Goal: Transaction & Acquisition: Purchase product/service

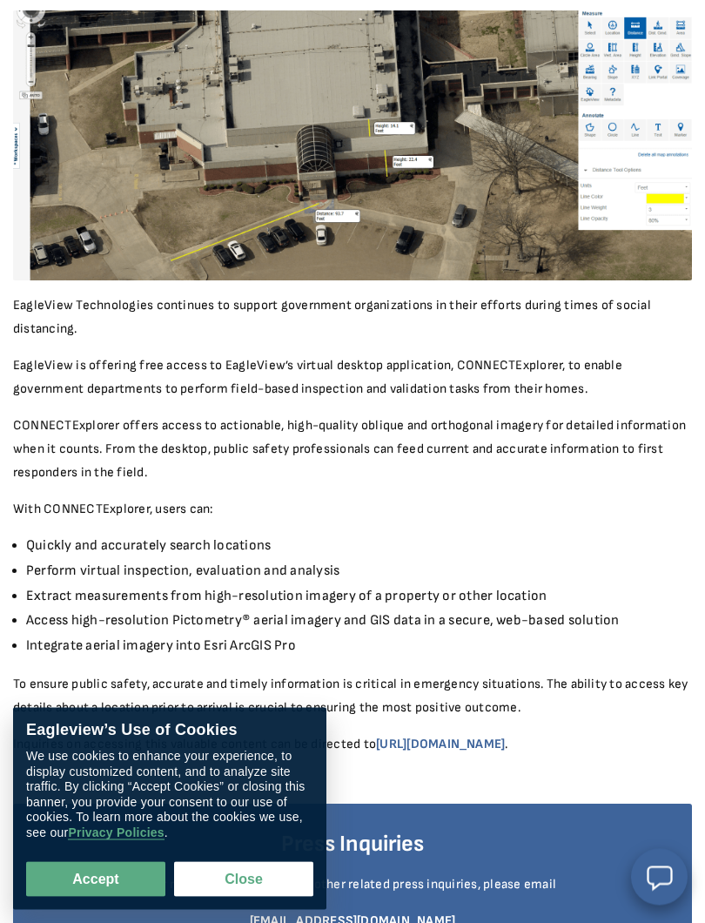
click at [273, 825] on button "Close" at bounding box center [243, 879] width 139 height 35
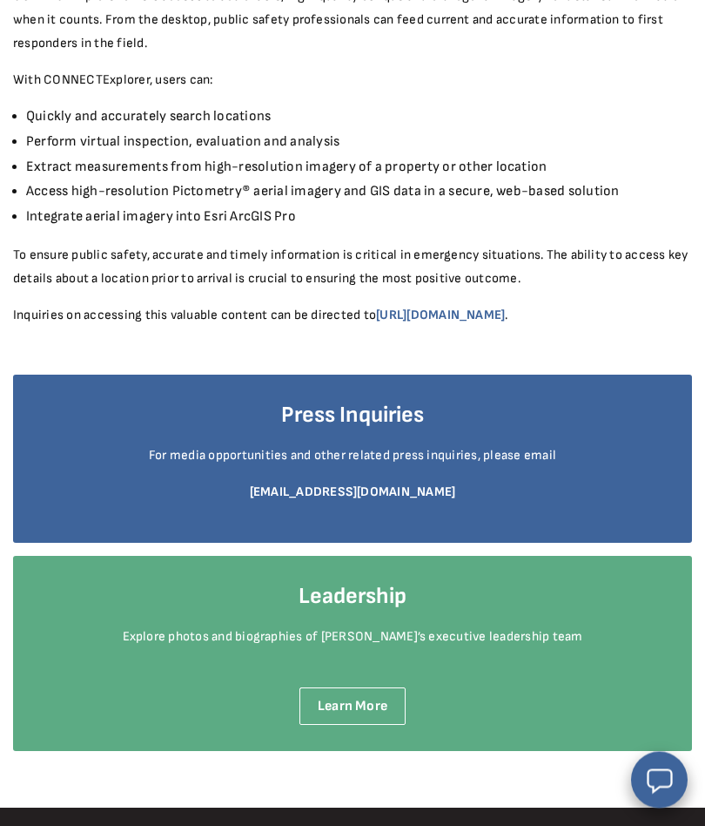
scroll to position [874, 0]
click at [394, 421] on h4 "Press Inquiries" at bounding box center [352, 416] width 627 height 30
click at [410, 493] on link "mediarelations@eagleview.com" at bounding box center [353, 491] width 206 height 17
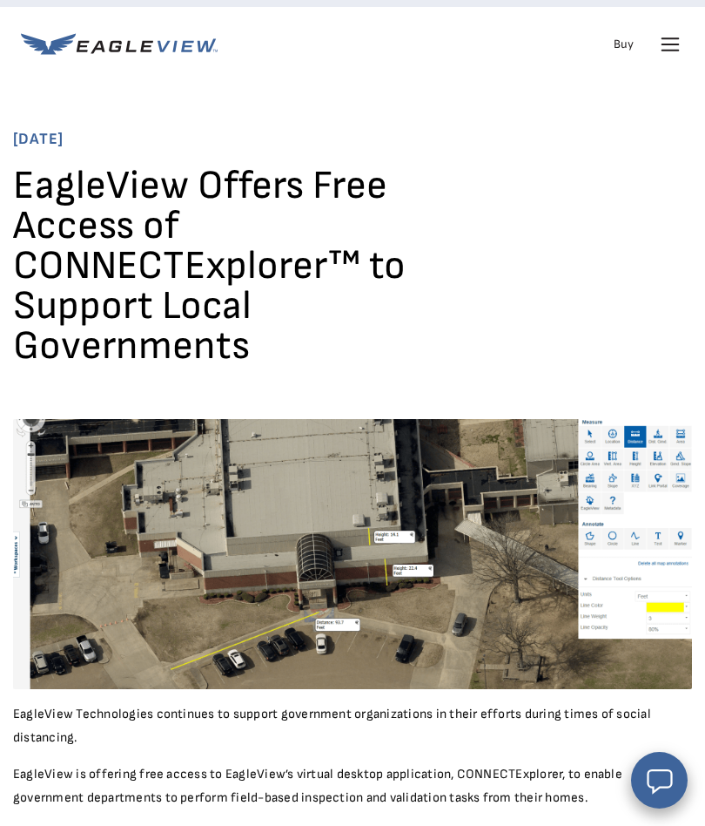
scroll to position [0, 0]
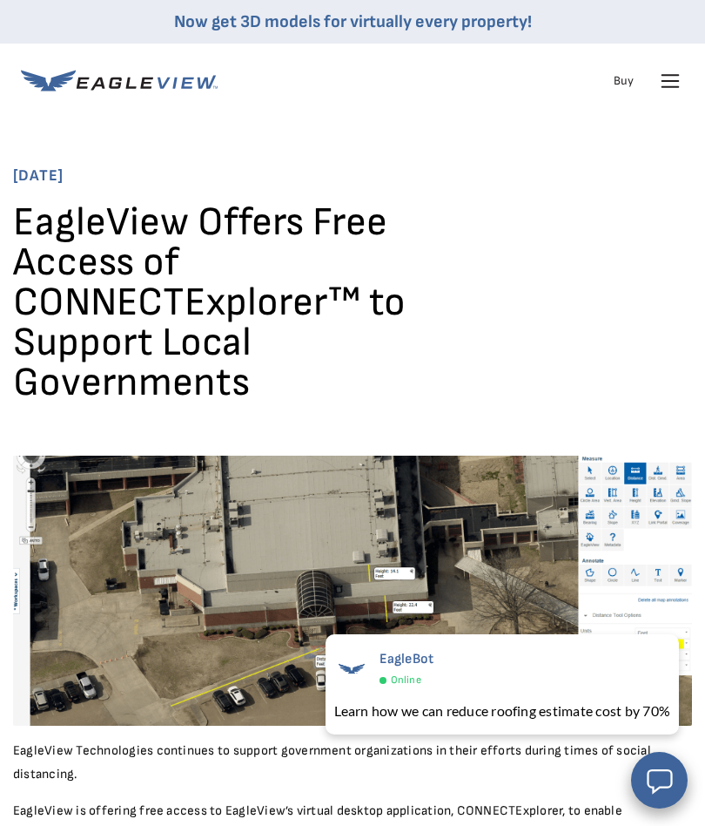
click at [672, 78] on icon at bounding box center [671, 81] width 28 height 28
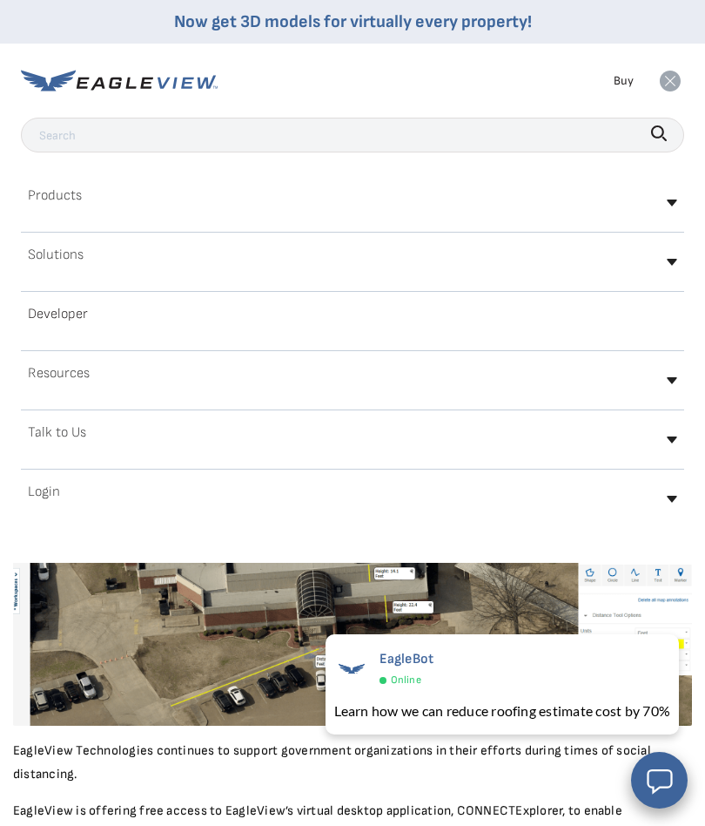
click at [674, 387] on div "Resources" at bounding box center [353, 380] width 664 height 41
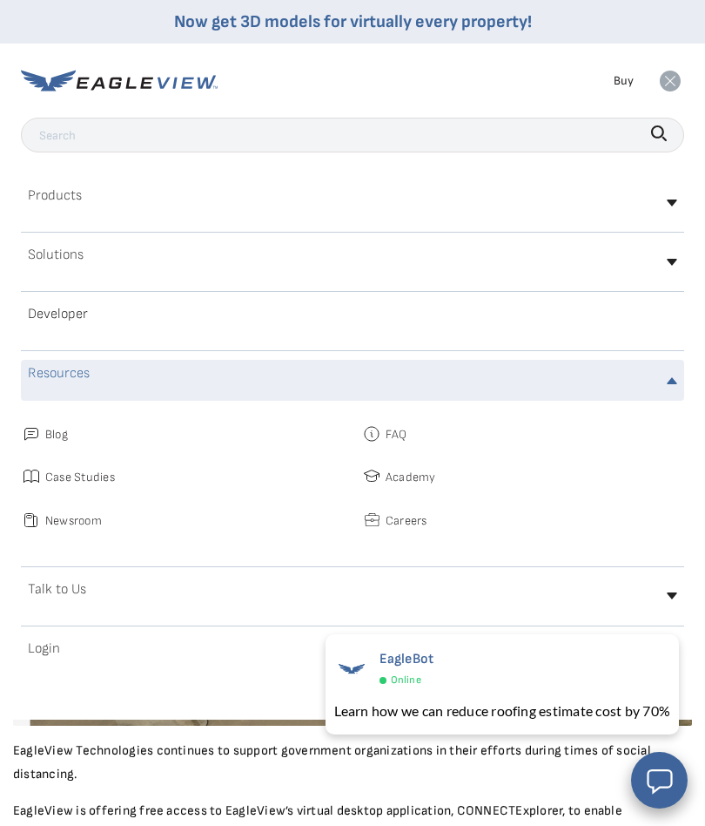
click at [677, 376] on div "Resources" at bounding box center [353, 380] width 664 height 41
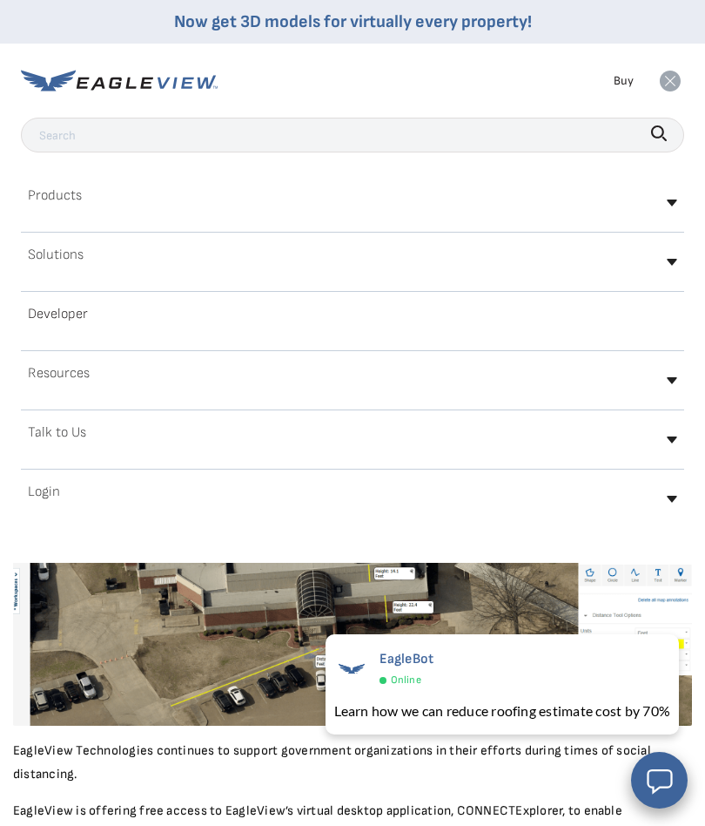
click at [618, 80] on link "Buy" at bounding box center [624, 81] width 20 height 22
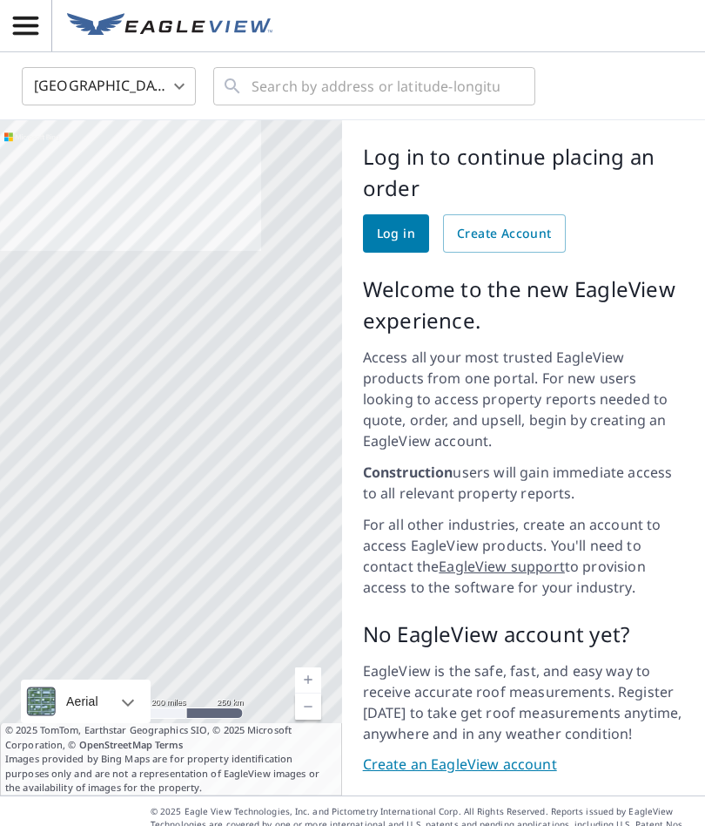
click at [165, 93] on body "United States US ​ ​ Aerial Road A standard road map Aerial A detailed look fro…" at bounding box center [352, 413] width 705 height 826
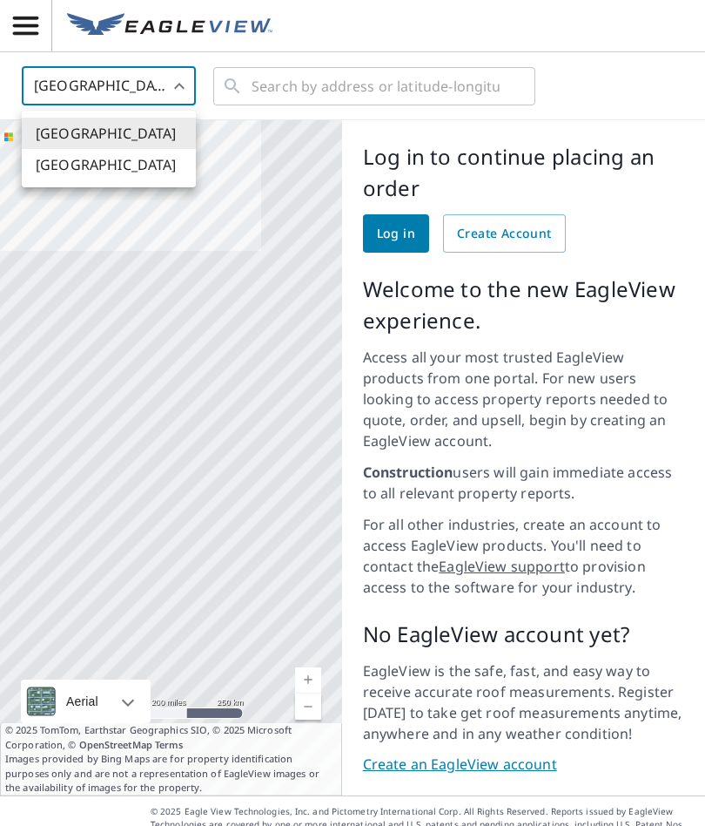
click at [124, 176] on li "[GEOGRAPHIC_DATA]" at bounding box center [109, 164] width 174 height 31
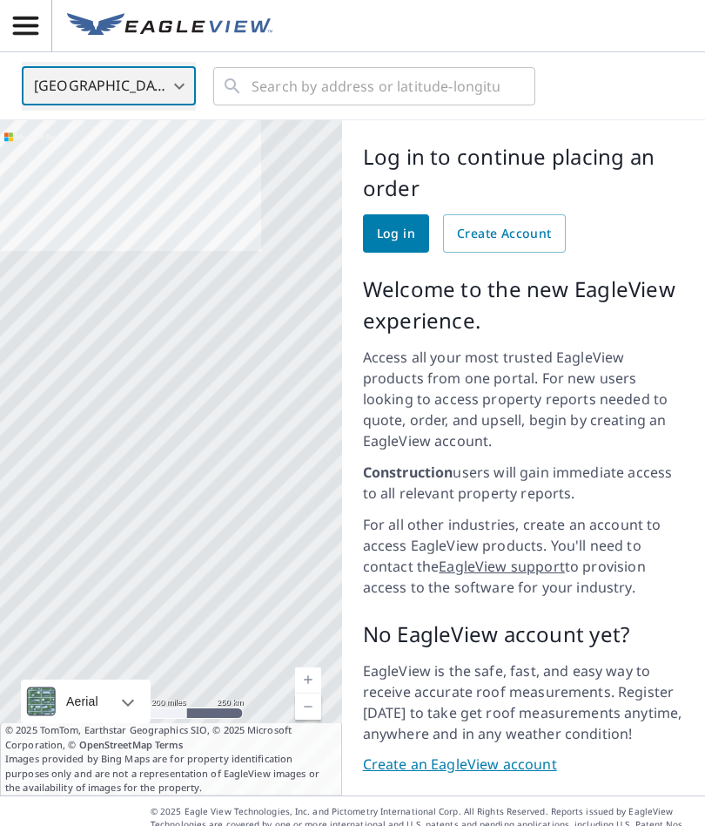
type input "CA"
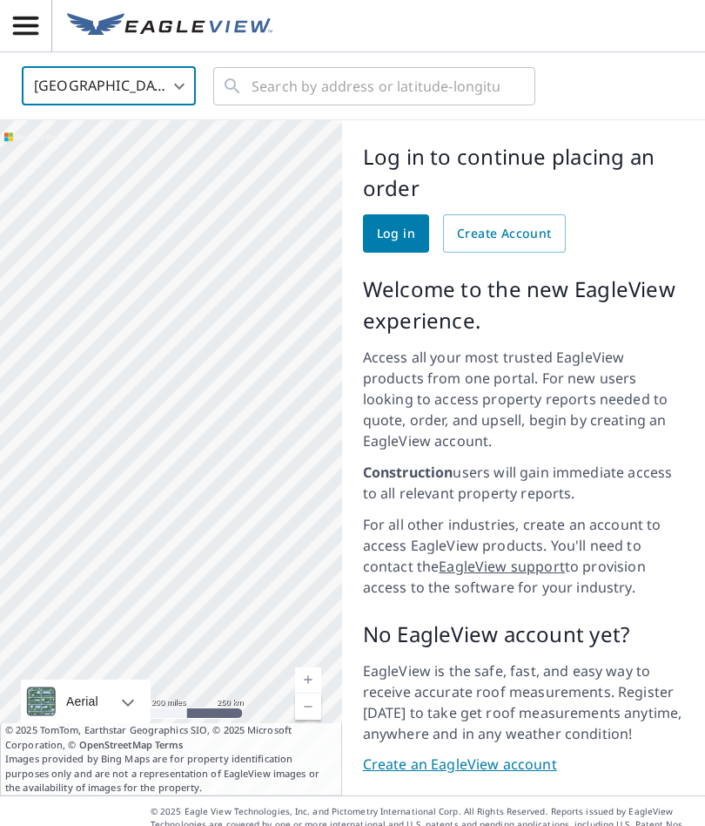
click at [508, 233] on span "Create Account" at bounding box center [504, 234] width 95 height 22
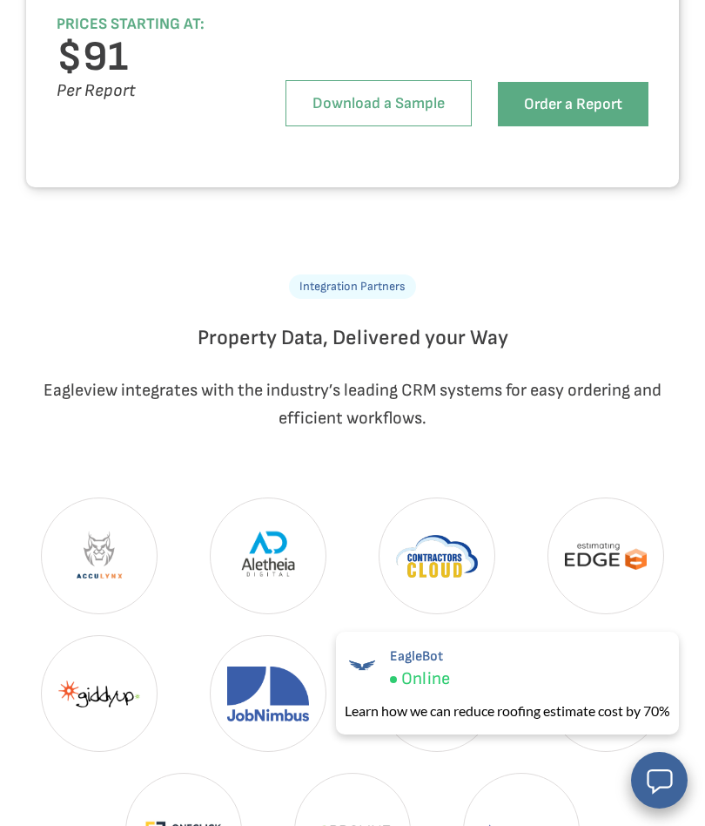
scroll to position [4482, 0]
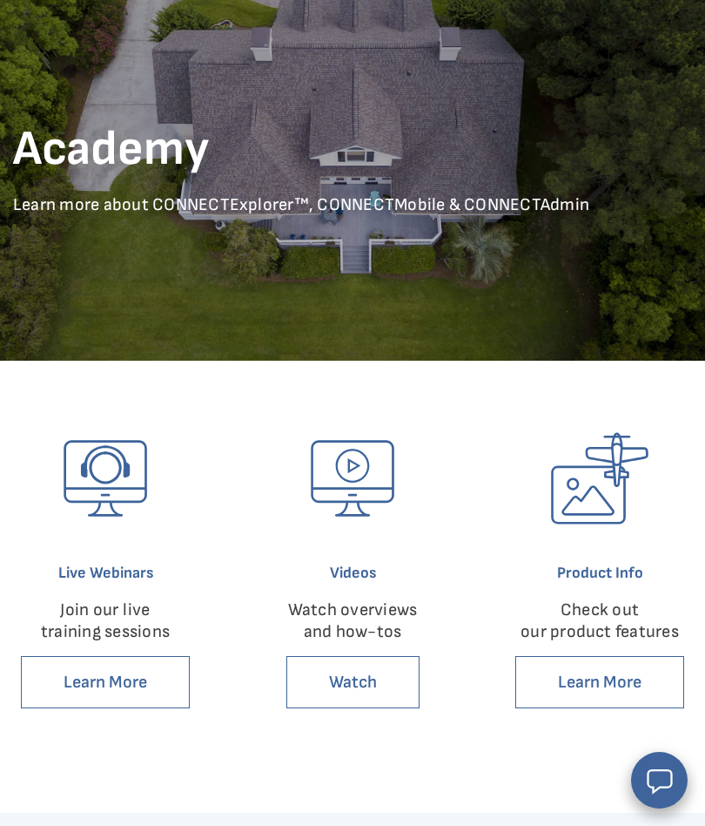
scroll to position [145, 0]
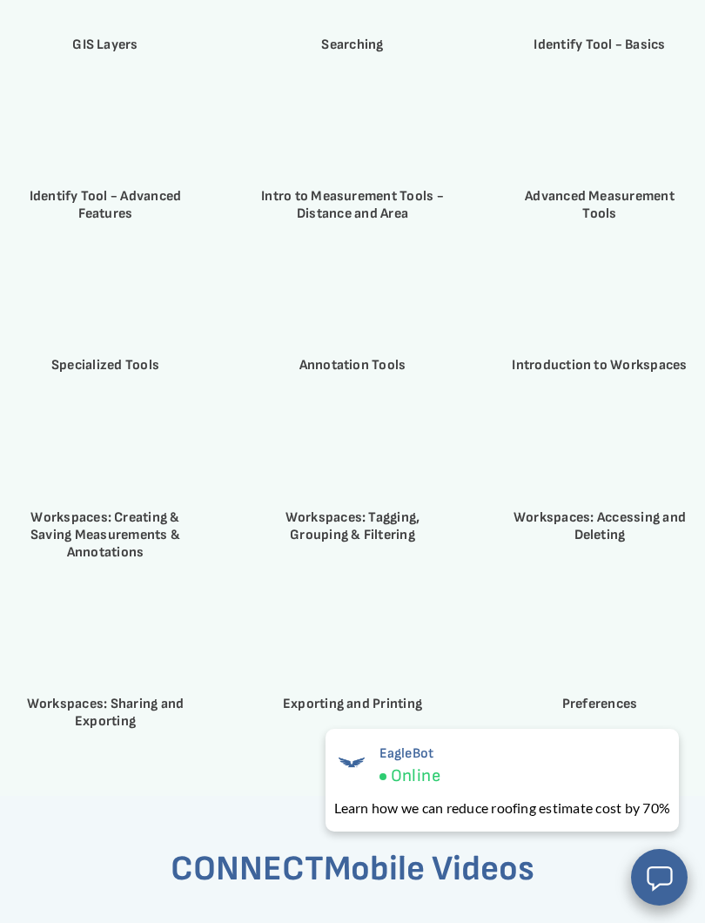
scroll to position [3798, 0]
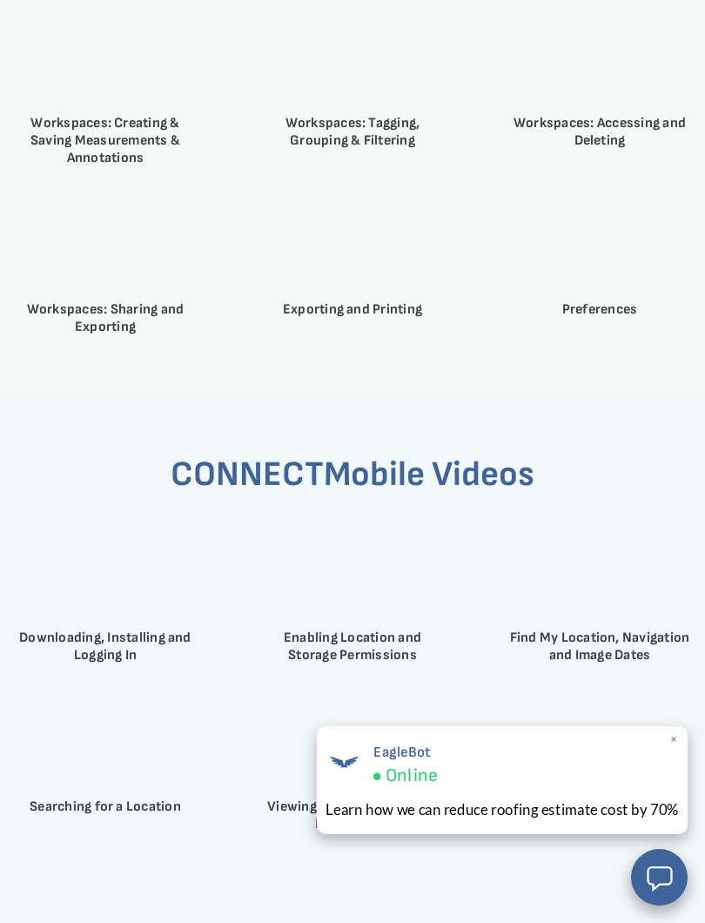
click at [403, 755] on span "EagleBot" at bounding box center [405, 752] width 64 height 17
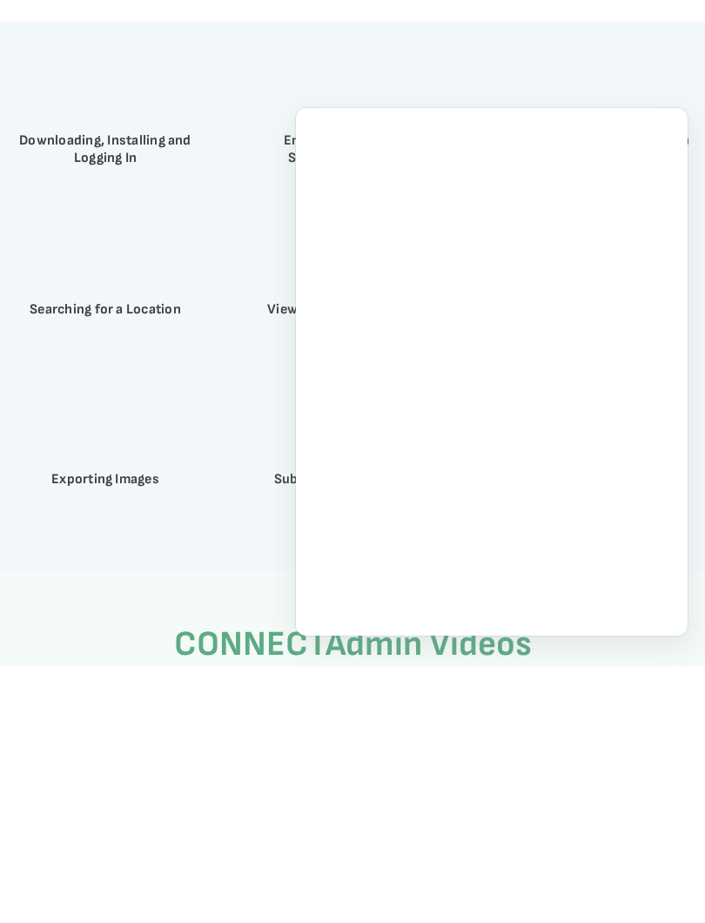
scroll to position [4317, 0]
